Goal: Task Accomplishment & Management: Manage account settings

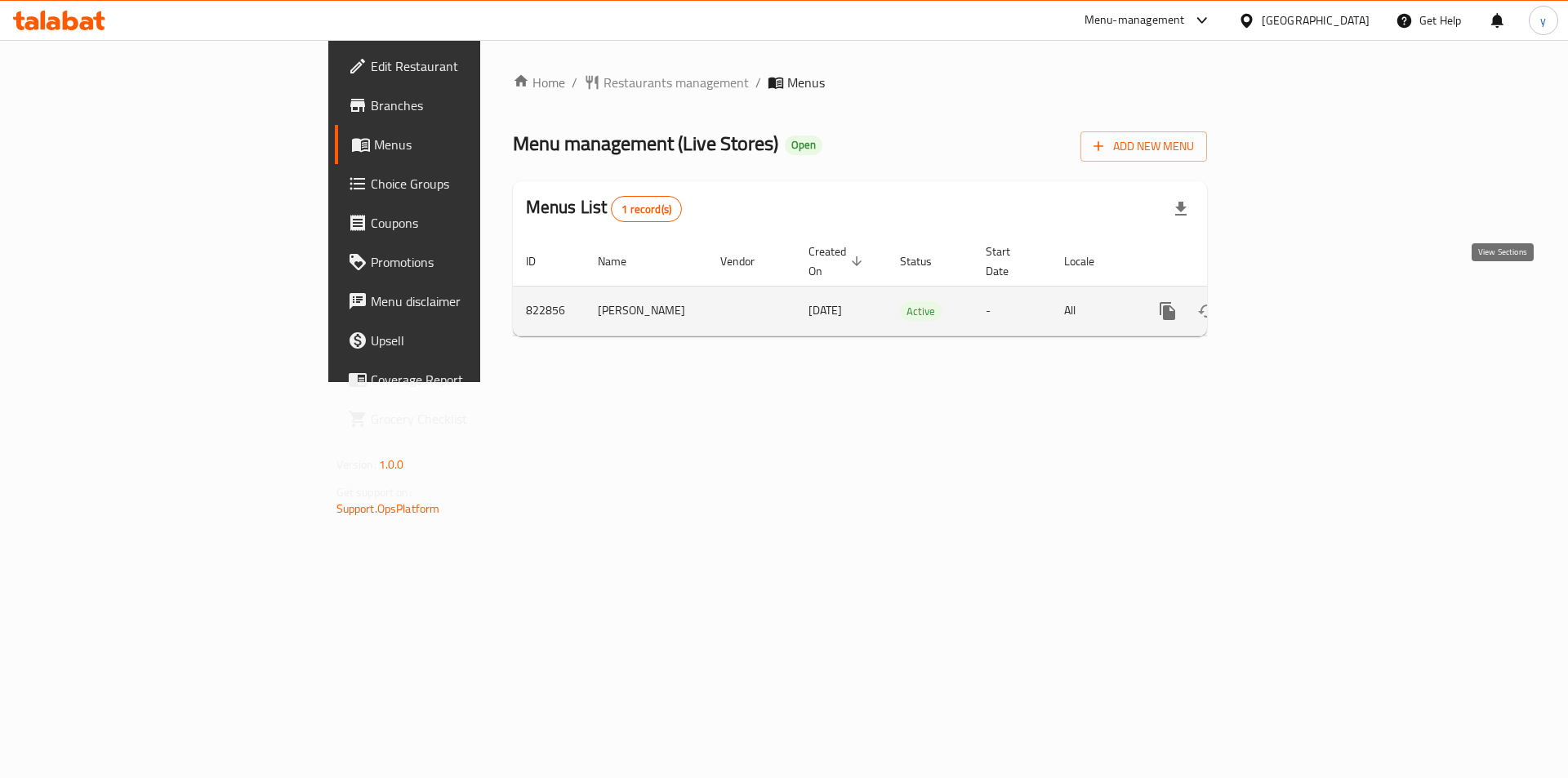
click at [1295, 301] on icon "enhanced table" at bounding box center [1285, 311] width 19 height 19
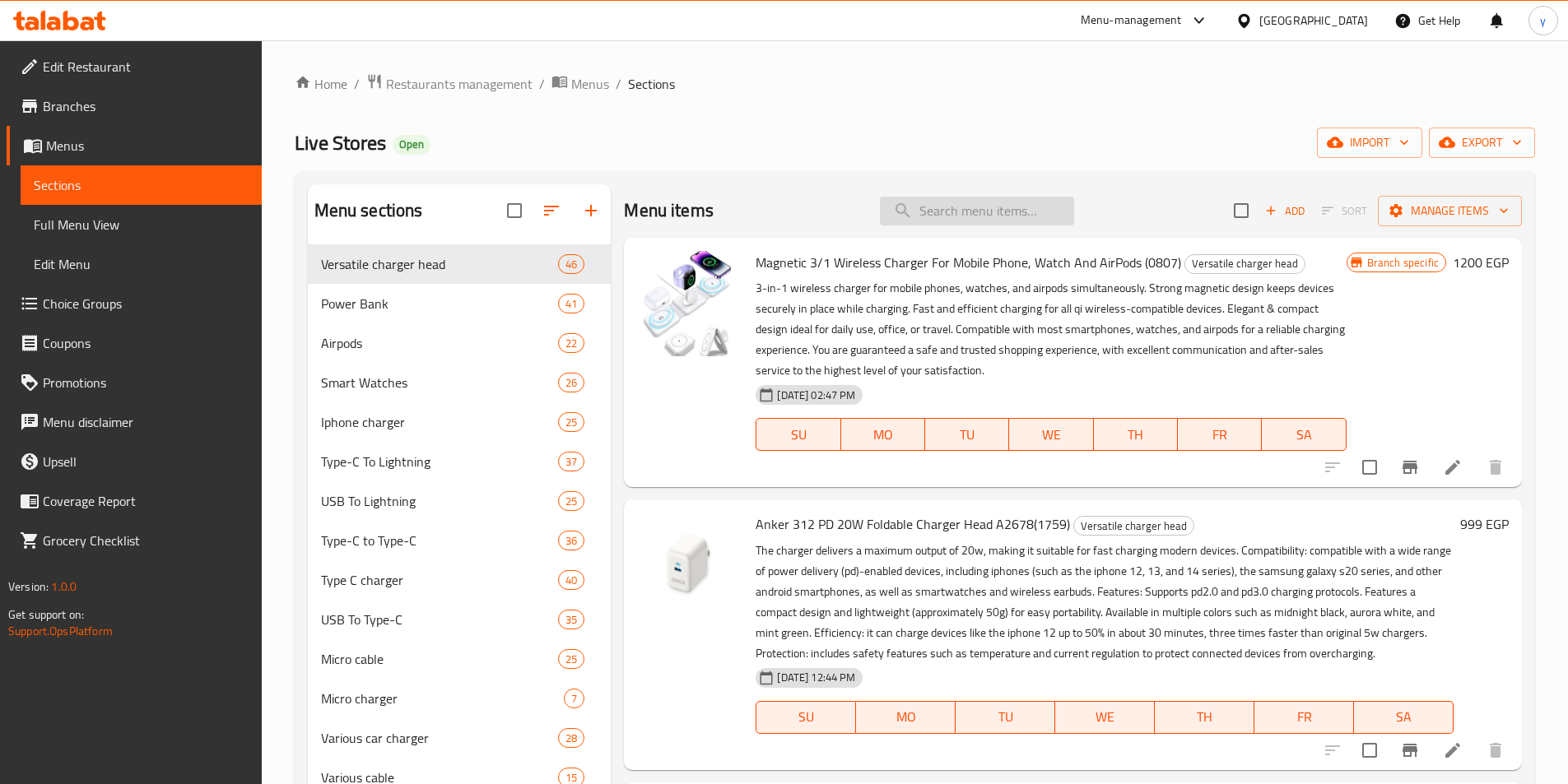
click at [970, 202] on input "search" at bounding box center [977, 211] width 195 height 29
paste input "Jaguar FL-B9 Stapler (0975)"
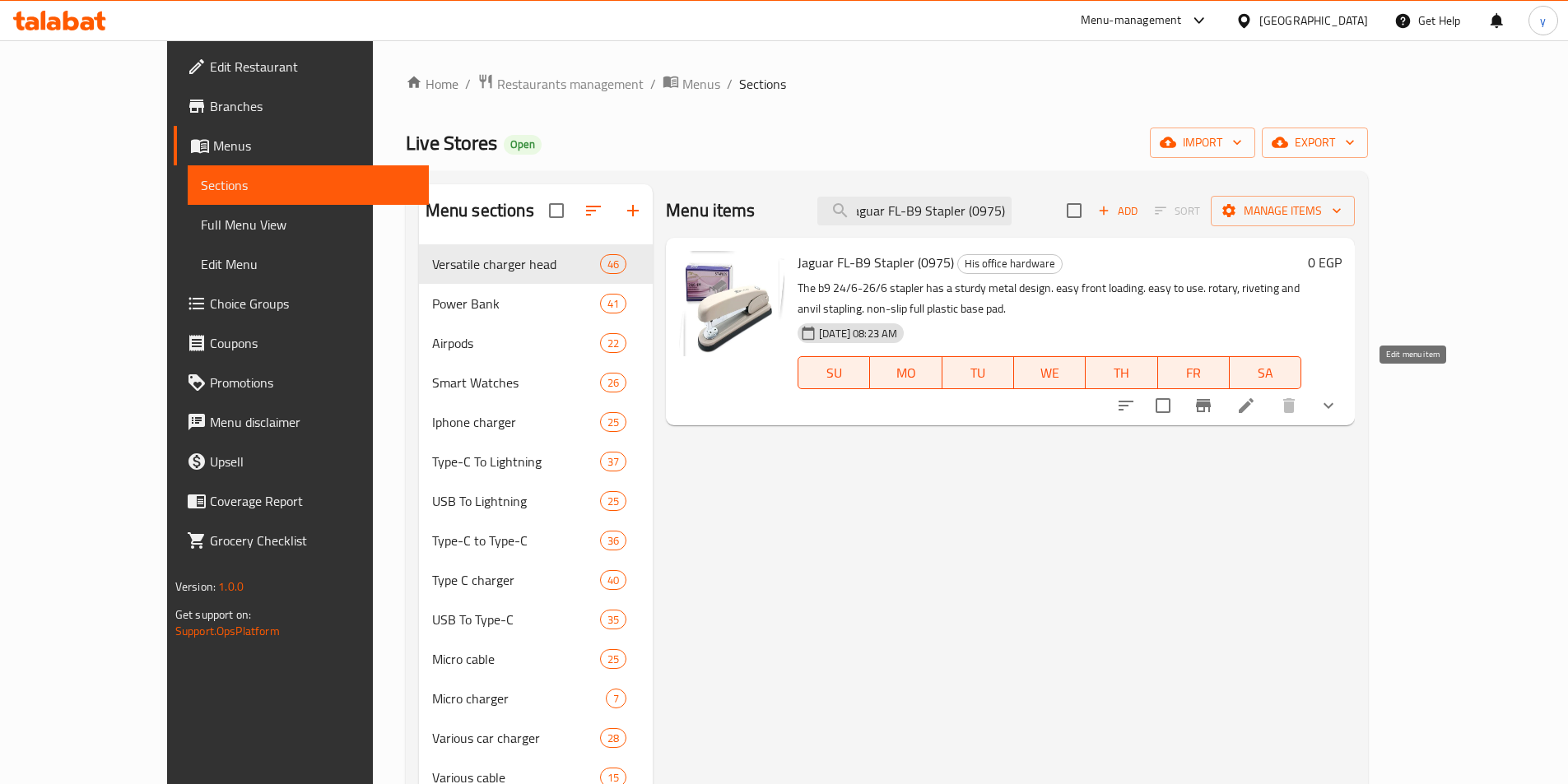
type input "Jaguar FL-B9 Stapler (0975)"
click at [1256, 396] on icon at bounding box center [1246, 405] width 19 height 19
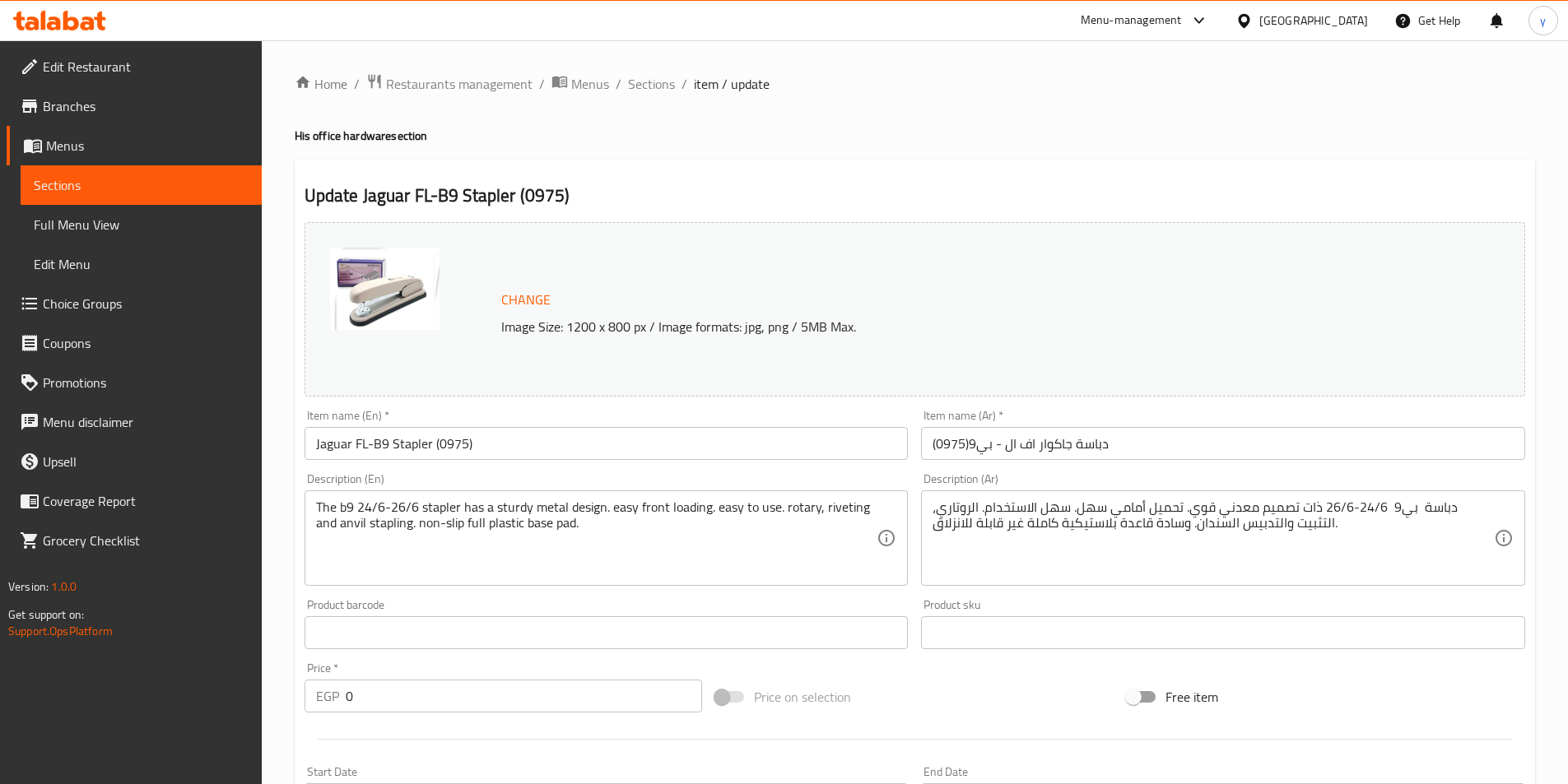
click at [693, 138] on h4 "His office hardware section" at bounding box center [915, 135] width 1240 height 16
click at [969, 178] on div "Update Jaguar FL-B9 Stapler (0975) Change Image Size: 1200 x 800 px / Image for…" at bounding box center [915, 668] width 1240 height 1017
click at [405, 79] on span "Restaurants management" at bounding box center [460, 84] width 146 height 19
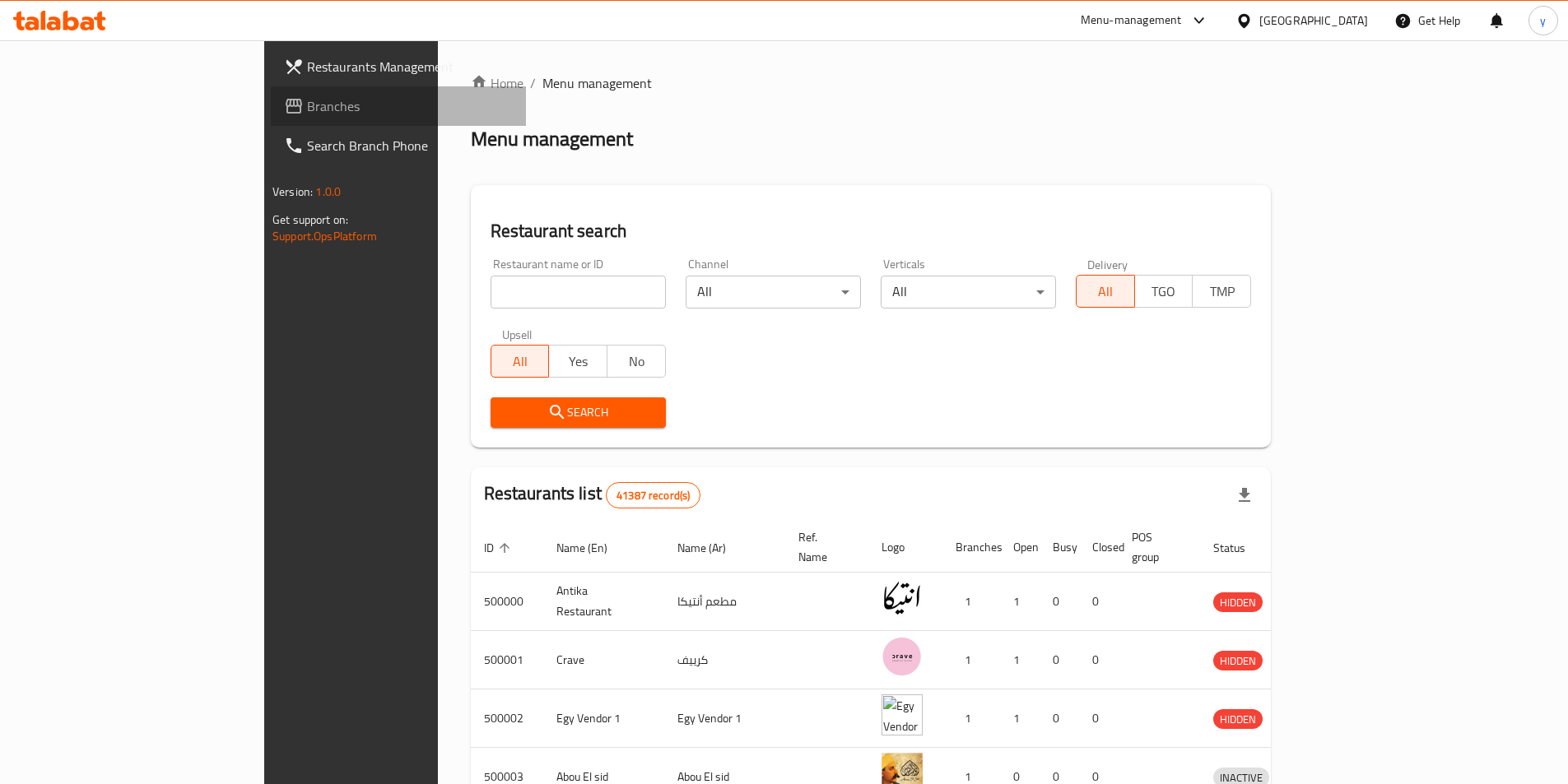
click at [307, 108] on span "Branches" at bounding box center [411, 106] width 206 height 19
